Goal: Participate in discussion: Engage in conversation with other users on a specific topic

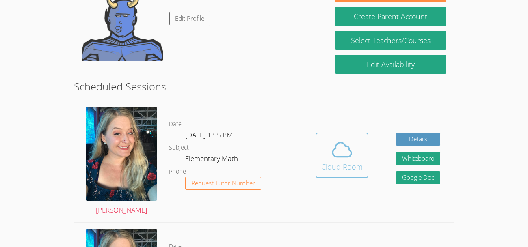
scroll to position [153, 0]
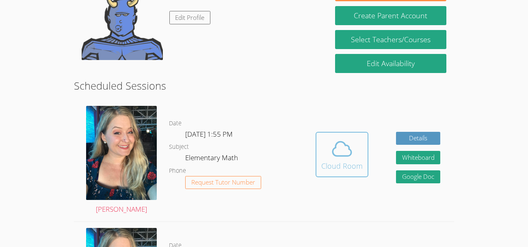
click at [333, 165] on div "Cloud Room" at bounding box center [341, 165] width 41 height 11
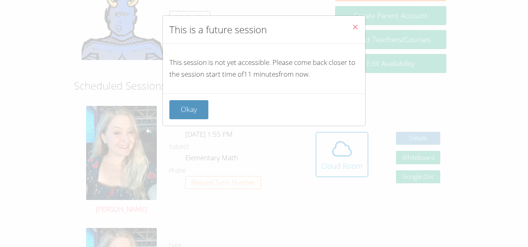
click at [355, 27] on icon "Close" at bounding box center [355, 27] width 7 height 7
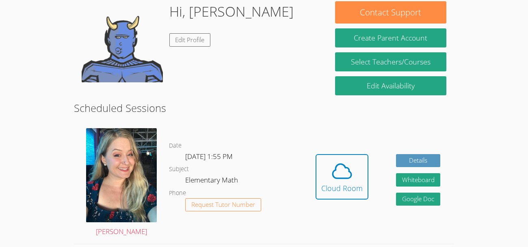
scroll to position [131, 0]
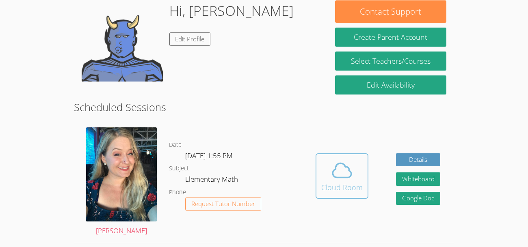
click at [342, 175] on icon at bounding box center [342, 170] width 23 height 23
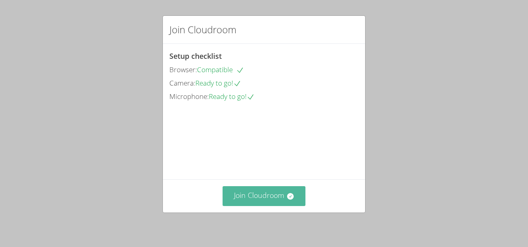
click at [259, 199] on button "Join Cloudroom" at bounding box center [264, 196] width 83 height 20
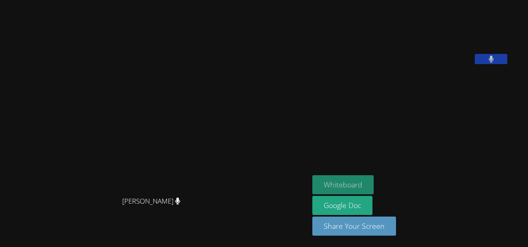
click at [359, 184] on button "Whiteboard" at bounding box center [342, 184] width 61 height 19
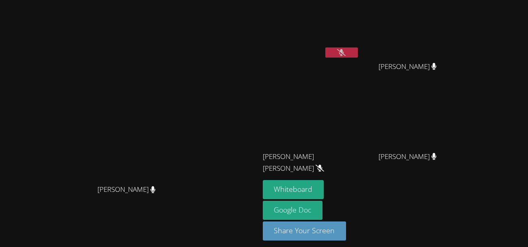
click at [358, 56] on button at bounding box center [341, 53] width 32 height 10
click at [459, 131] on video at bounding box center [411, 120] width 97 height 54
click at [324, 165] on icon at bounding box center [320, 168] width 9 height 7
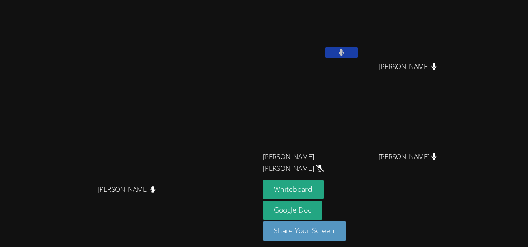
click at [324, 165] on icon at bounding box center [320, 168] width 9 height 7
click at [353, 157] on span "[PERSON_NAME] [PERSON_NAME]" at bounding box center [308, 163] width 90 height 24
click at [324, 165] on icon at bounding box center [320, 168] width 9 height 7
click at [358, 56] on button at bounding box center [341, 53] width 32 height 10
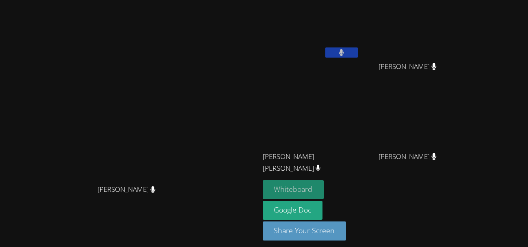
click at [324, 185] on button "Whiteboard" at bounding box center [293, 189] width 61 height 19
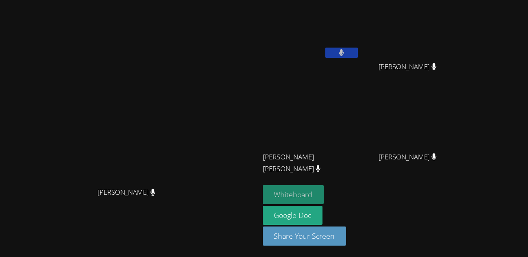
click at [324, 204] on button "Whiteboard" at bounding box center [293, 194] width 61 height 19
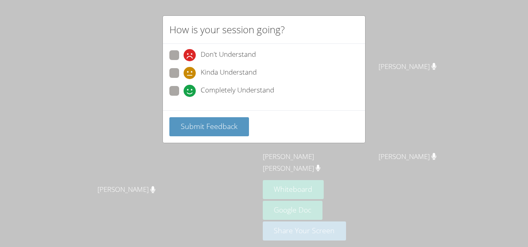
click at [184, 79] on span at bounding box center [184, 79] width 0 height 0
click at [184, 73] on input "Kinda Understand" at bounding box center [187, 71] width 7 height 7
radio input "true"
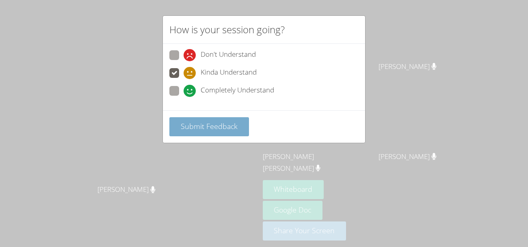
click at [193, 128] on span "Submit Feedback" at bounding box center [209, 126] width 57 height 10
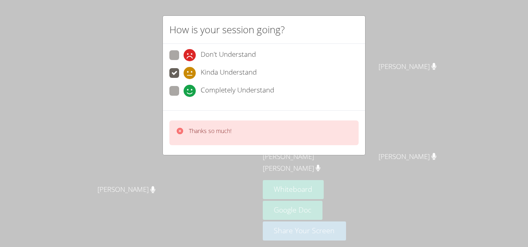
click at [184, 61] on span at bounding box center [184, 61] width 0 height 0
click at [184, 56] on input "Don't Understand" at bounding box center [187, 53] width 7 height 7
radio input "true"
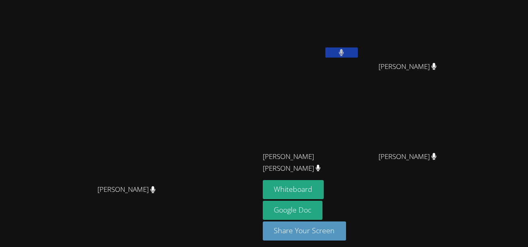
click at [190, 208] on div "[PERSON_NAME]" at bounding box center [129, 197] width 253 height 32
click at [156, 193] on icon at bounding box center [152, 189] width 5 height 7
click at [359, 62] on div "[PERSON_NAME] [PERSON_NAME]" at bounding box center [311, 46] width 97 height 87
click at [358, 56] on button at bounding box center [341, 53] width 32 height 10
click at [358, 57] on button at bounding box center [341, 53] width 32 height 10
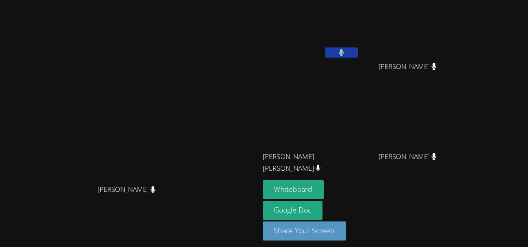
click at [344, 54] on icon at bounding box center [341, 52] width 5 height 7
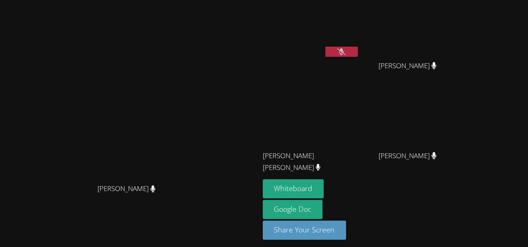
click at [358, 49] on button at bounding box center [341, 52] width 32 height 10
